Goal: Information Seeking & Learning: Learn about a topic

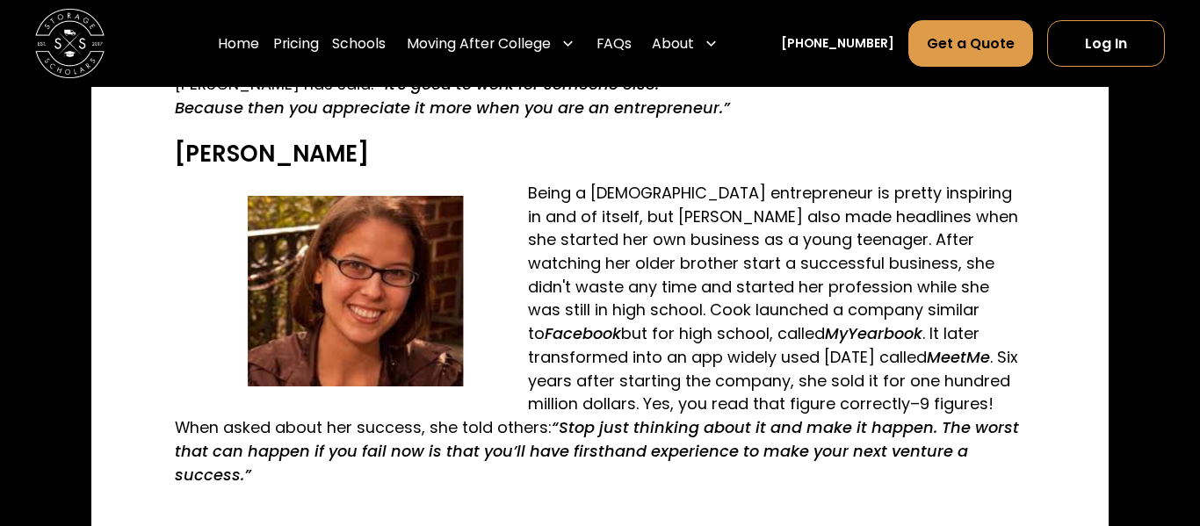
scroll to position [1542, 0]
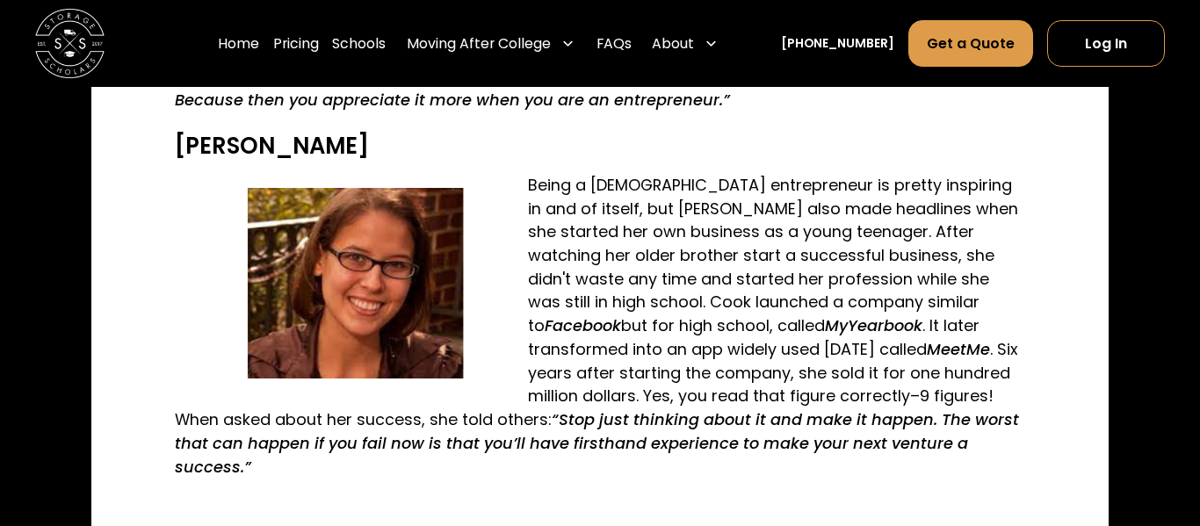
click at [467, 397] on p "Being a [DEMOGRAPHIC_DATA] entrepreneur is pretty inspiring in and of itself, b…" at bounding box center [600, 327] width 850 height 306
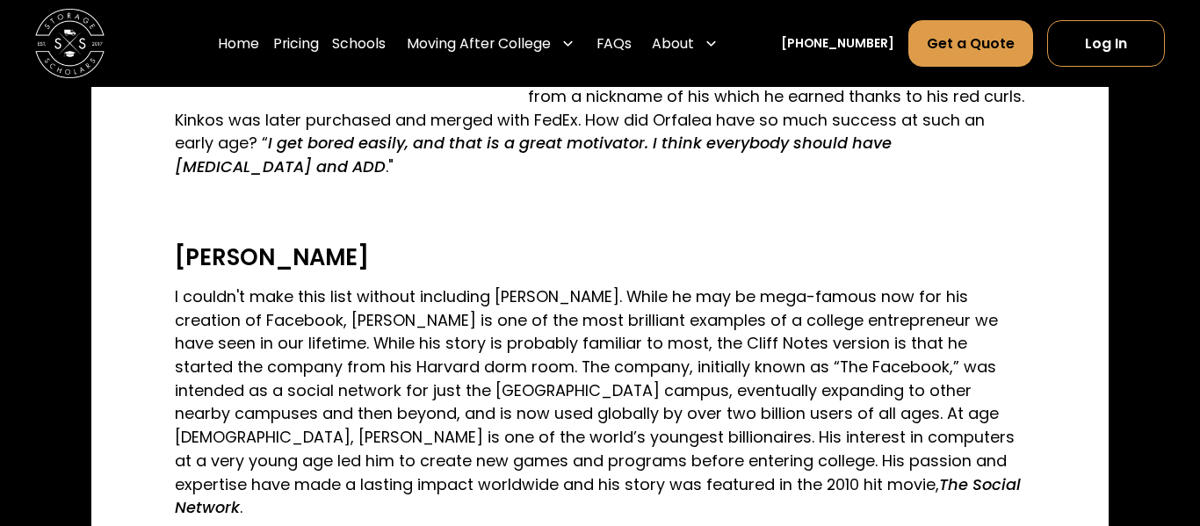
scroll to position [4178, 0]
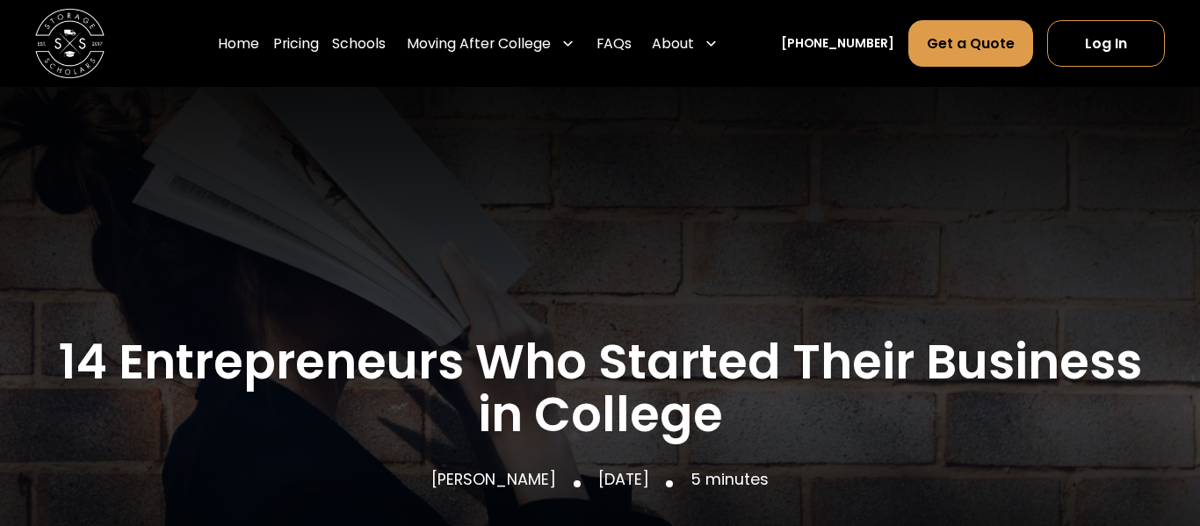
scroll to position [83, 0]
